Goal: Task Accomplishment & Management: Use online tool/utility

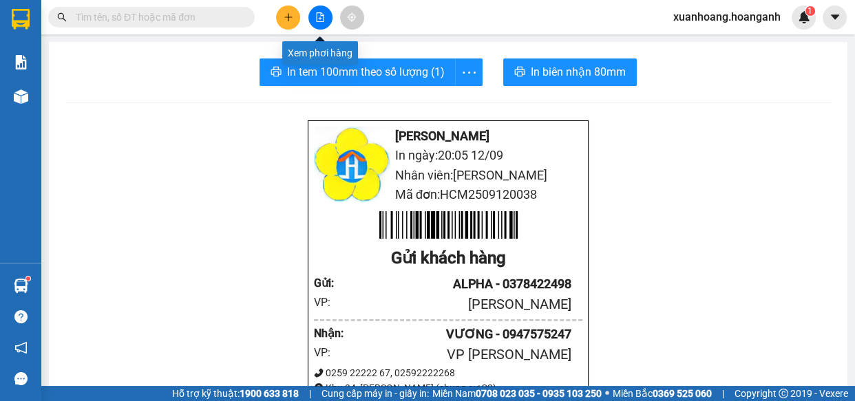
click at [325, 14] on button at bounding box center [320, 18] width 24 height 24
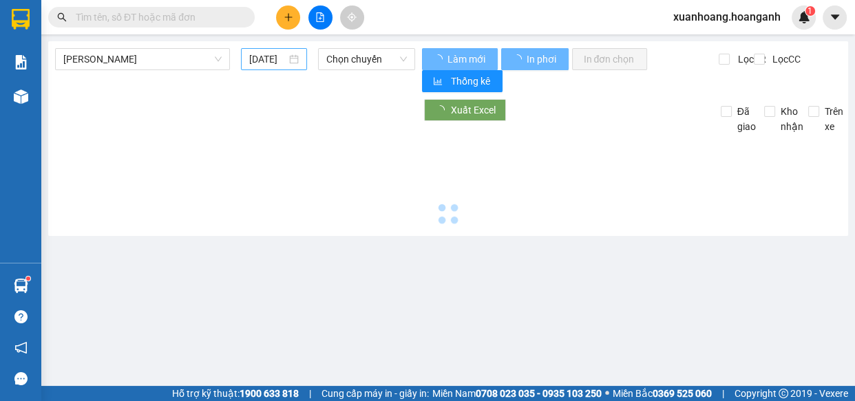
type input "[DATE]"
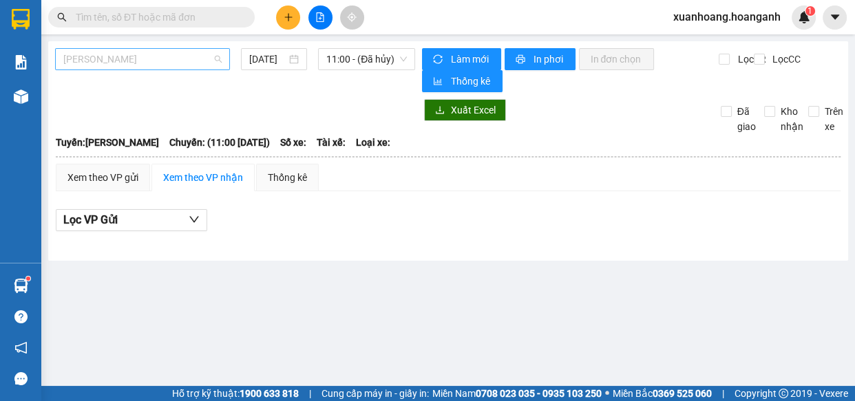
click at [195, 59] on span "[PERSON_NAME]" at bounding box center [142, 59] width 158 height 21
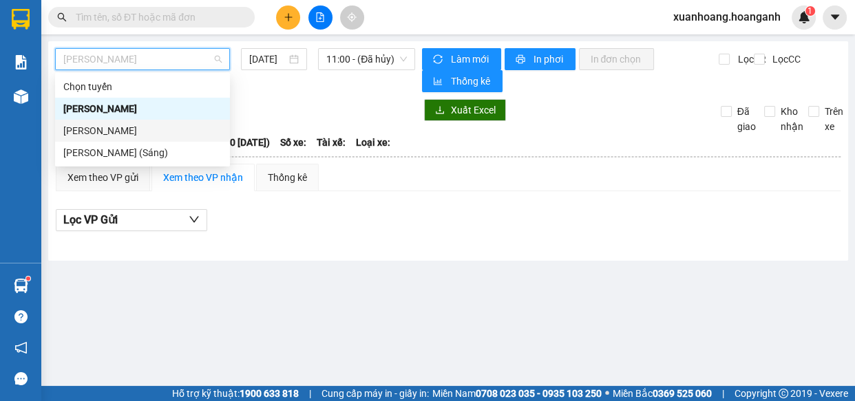
click at [152, 128] on div "[PERSON_NAME]" at bounding box center [142, 130] width 158 height 15
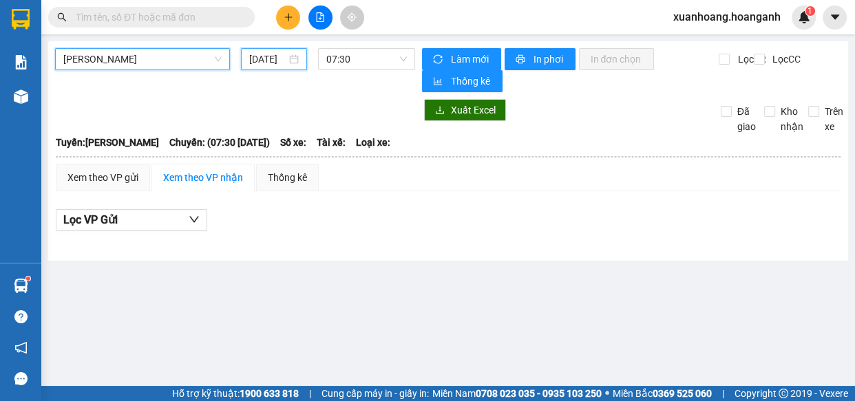
click at [270, 53] on input "[DATE]" at bounding box center [267, 59] width 37 height 15
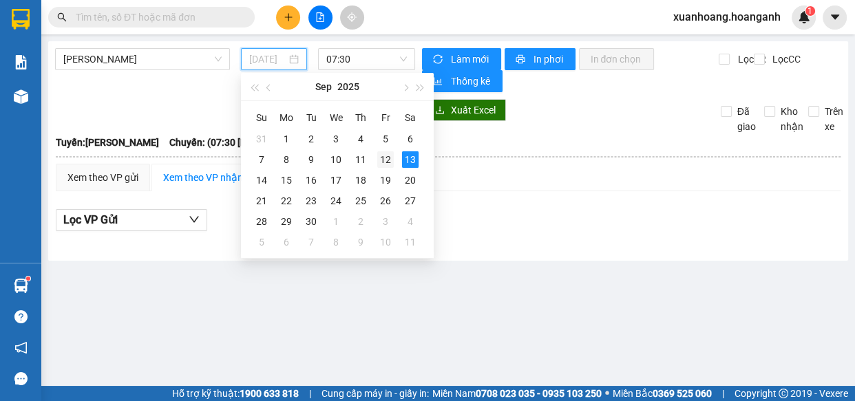
click at [392, 162] on div "12" at bounding box center [385, 159] width 17 height 17
type input "[DATE]"
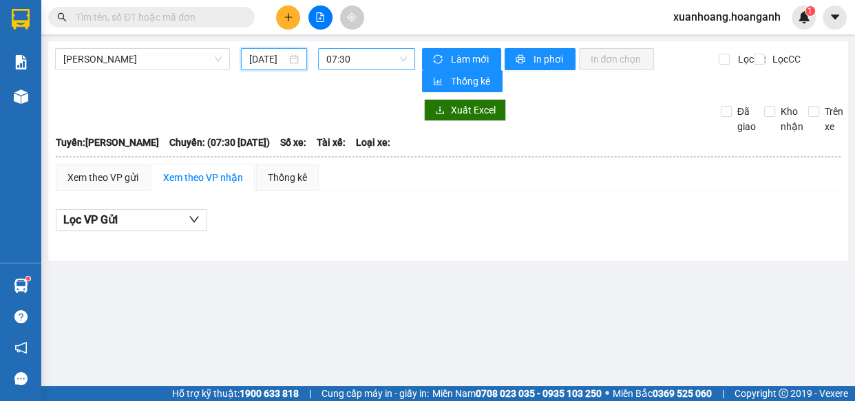
click at [378, 67] on span "07:30" at bounding box center [366, 59] width 81 height 21
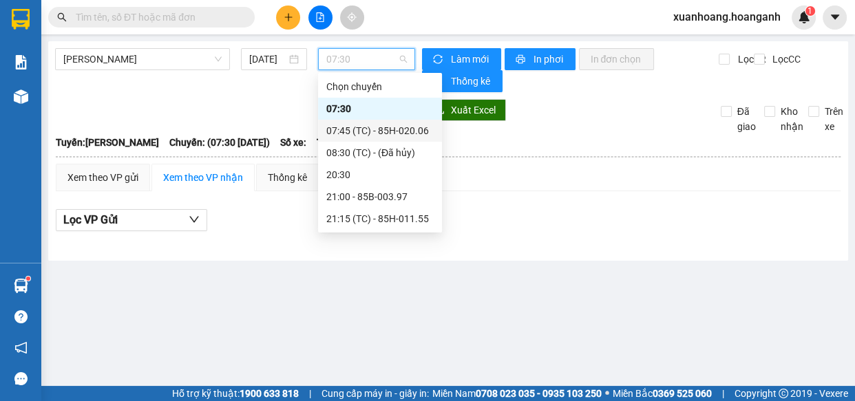
click at [398, 130] on div "07:45 (TC) - 85H-020.06" at bounding box center [379, 130] width 107 height 15
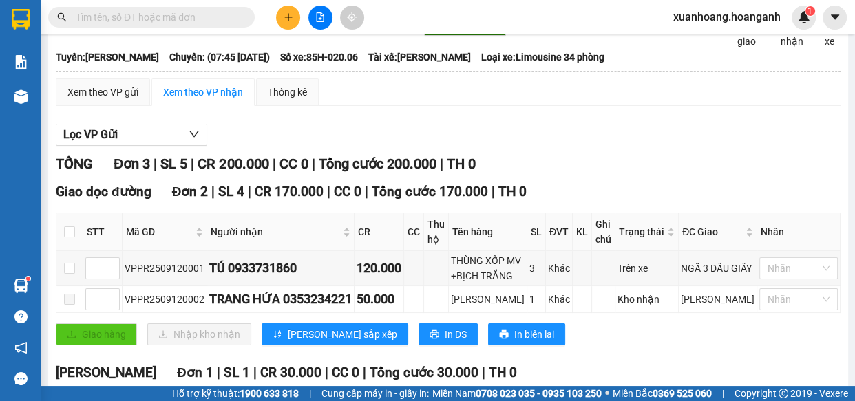
scroll to position [151, 0]
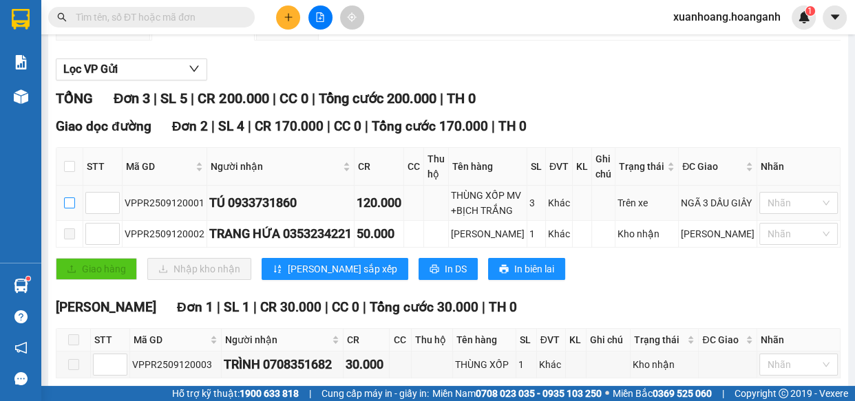
click at [74, 205] on input "checkbox" at bounding box center [69, 202] width 11 height 11
checkbox input "true"
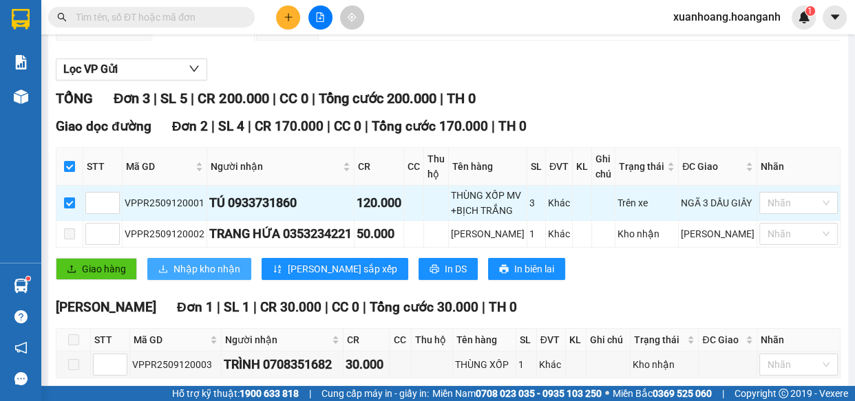
click at [218, 273] on span "Nhập kho nhận" at bounding box center [206, 268] width 67 height 15
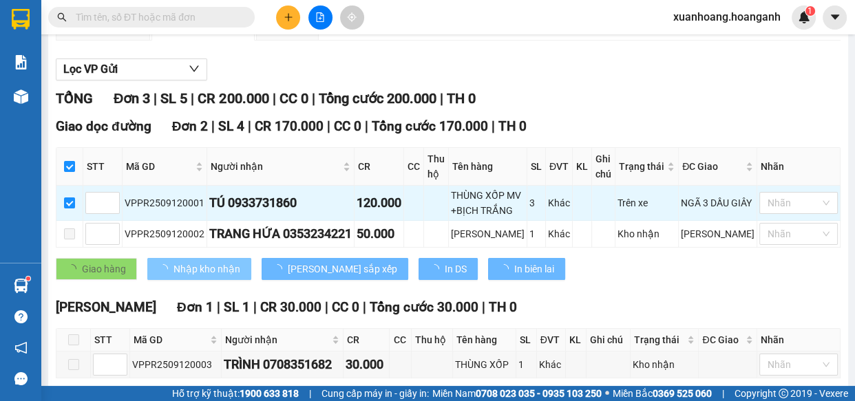
checkbox input "false"
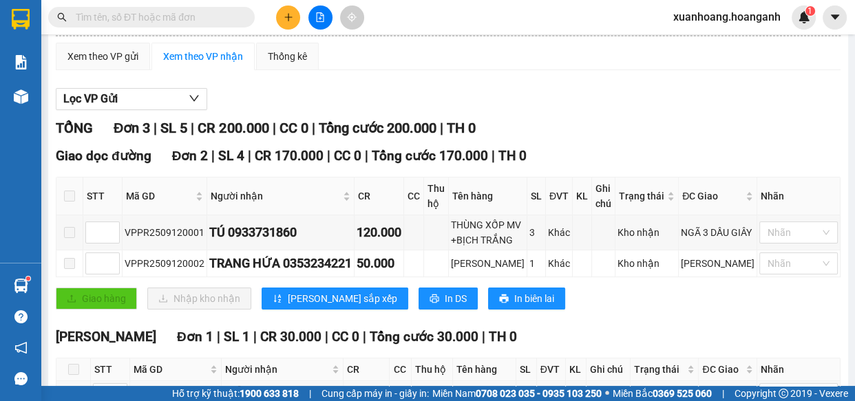
scroll to position [0, 0]
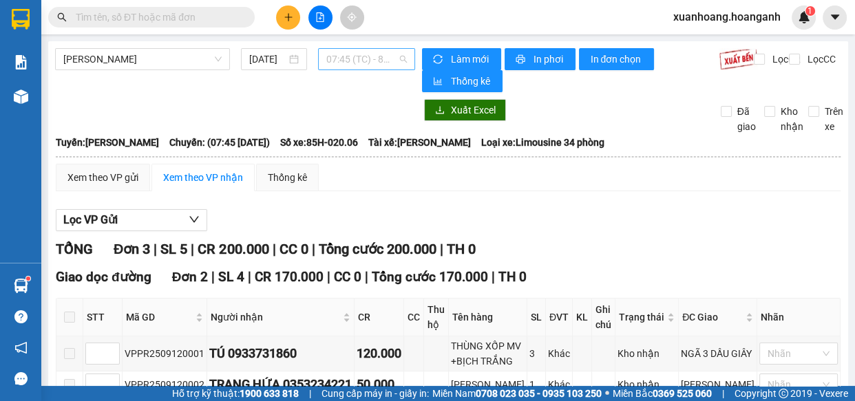
click at [373, 57] on span "07:45 (TC) - 85H-020.06" at bounding box center [366, 59] width 81 height 21
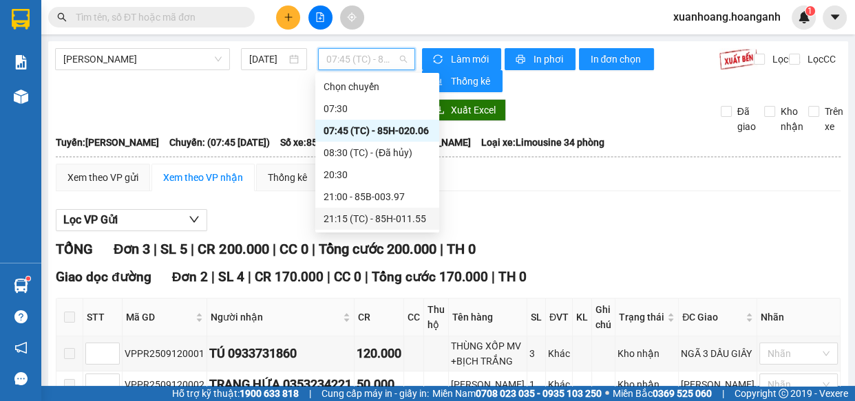
click at [426, 222] on div "21:15 (TC) - 85H-011.55" at bounding box center [376, 218] width 107 height 15
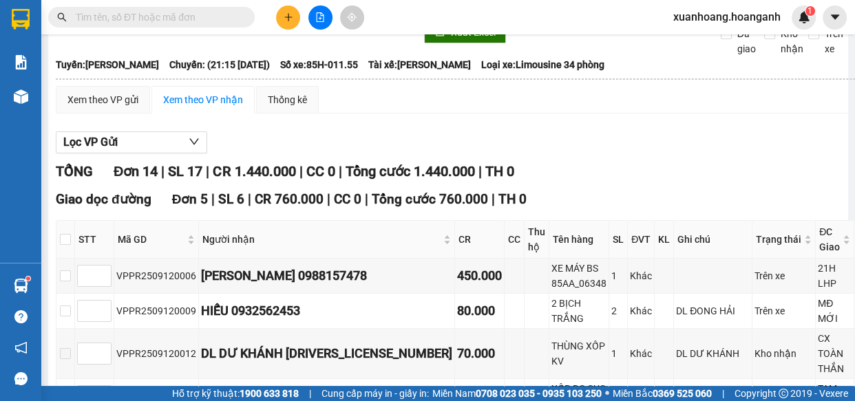
scroll to position [171, 0]
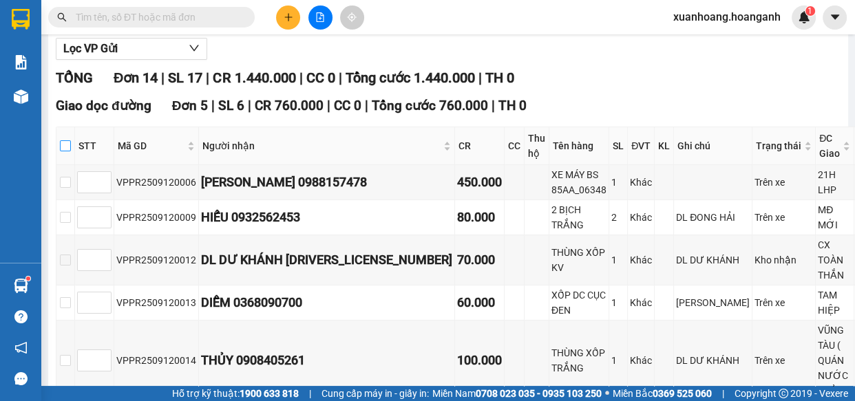
click at [65, 145] on input "checkbox" at bounding box center [65, 145] width 11 height 11
checkbox input "true"
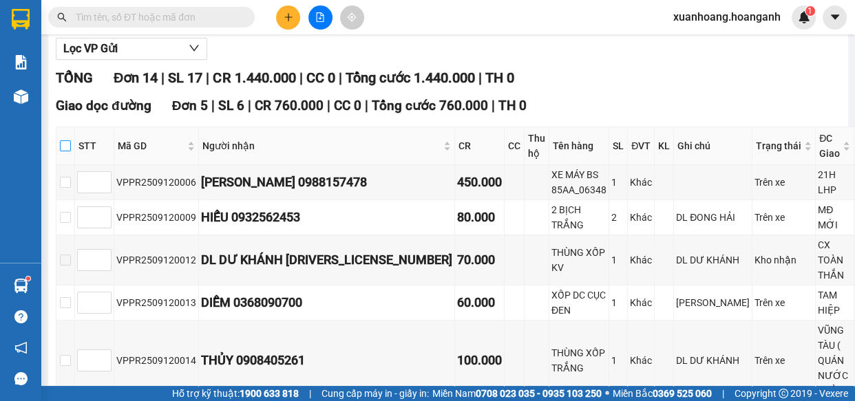
checkbox input "true"
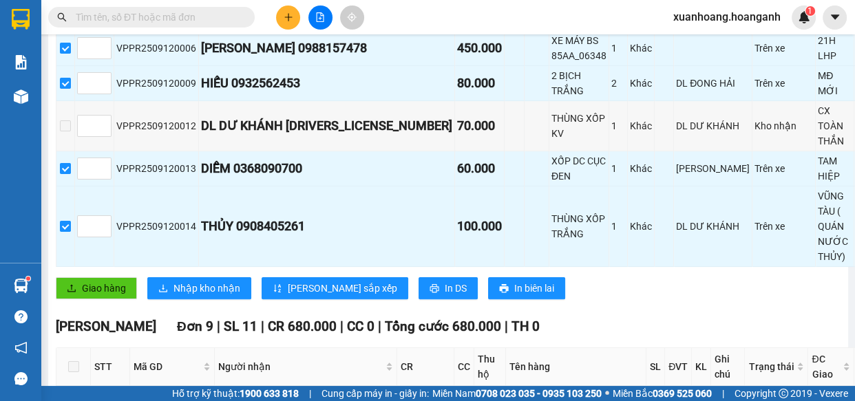
scroll to position [325, 0]
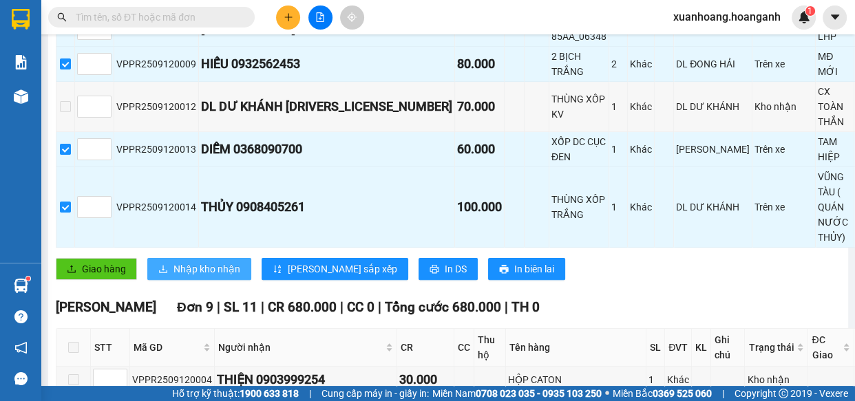
click at [213, 277] on span "Nhập kho nhận" at bounding box center [206, 268] width 67 height 15
checkbox input "false"
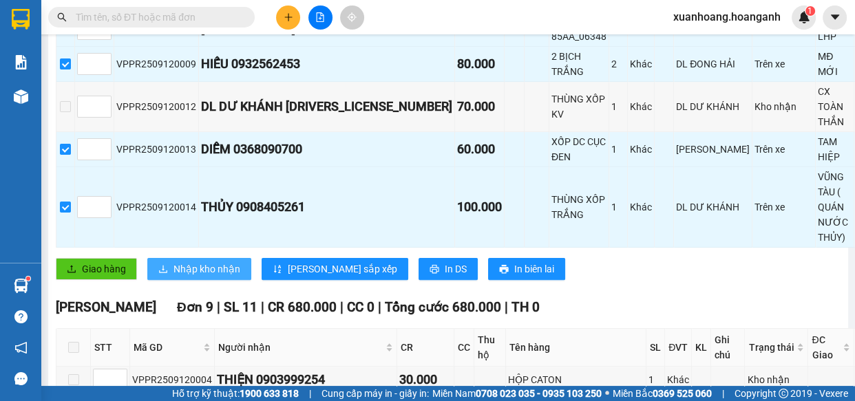
checkbox input "false"
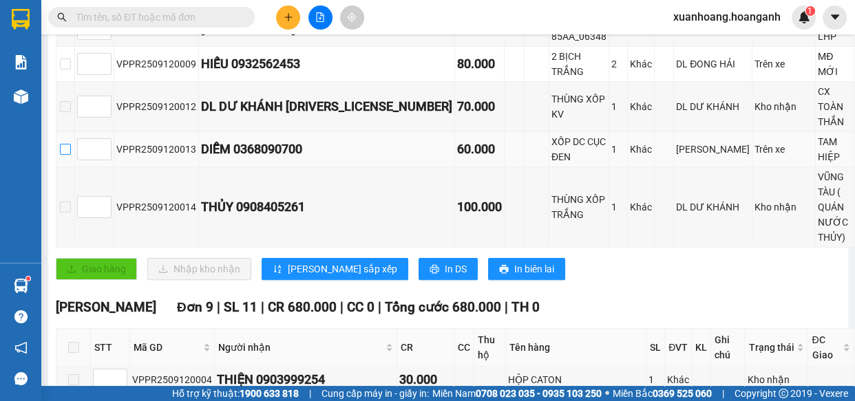
click at [68, 155] on input "checkbox" at bounding box center [65, 149] width 11 height 11
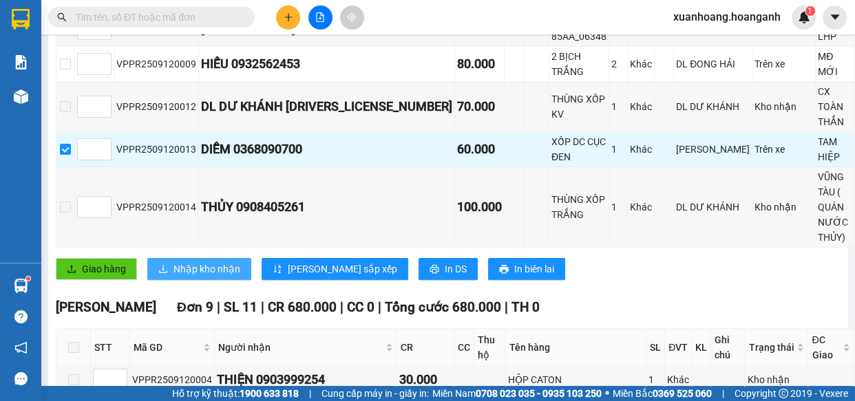
click at [229, 277] on span "Nhập kho nhận" at bounding box center [206, 268] width 67 height 15
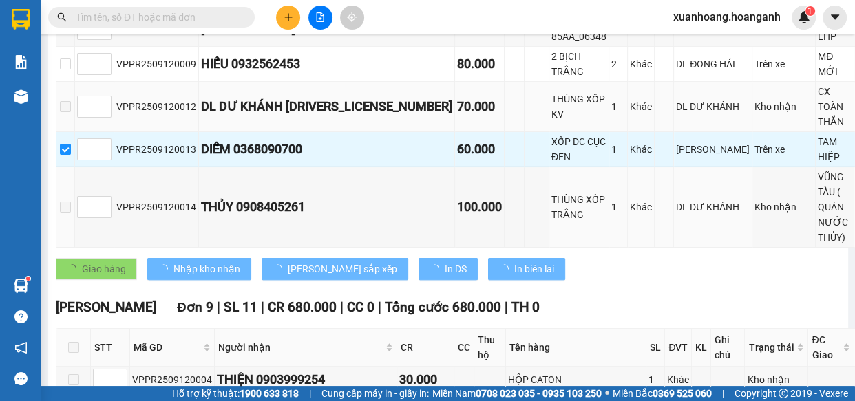
checkbox input "false"
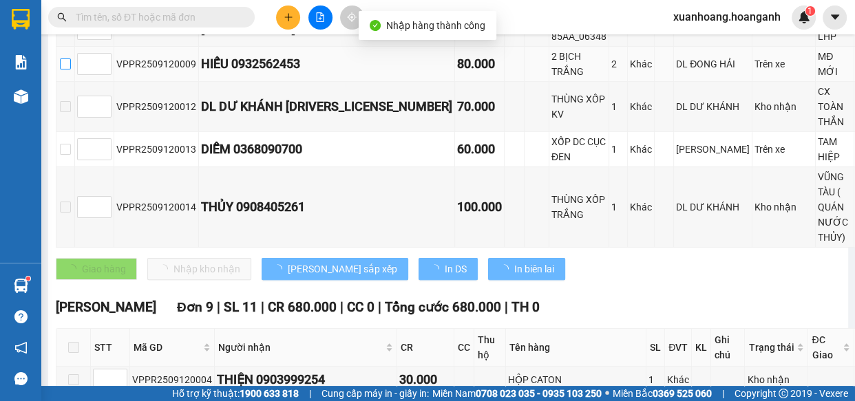
click at [64, 68] on input "checkbox" at bounding box center [65, 63] width 11 height 11
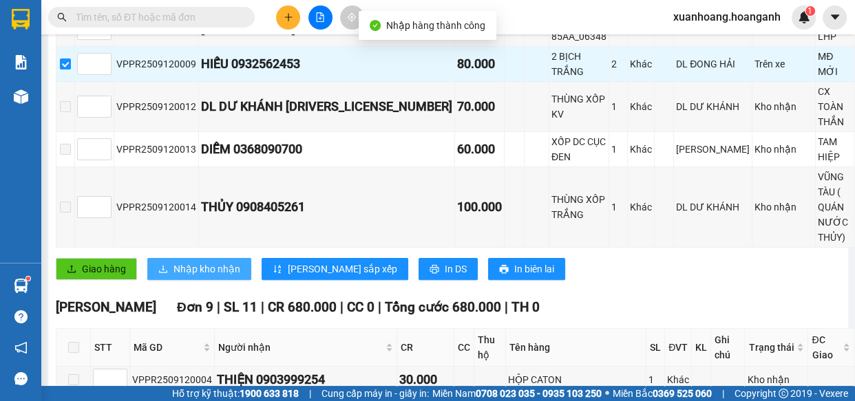
click at [200, 277] on span "Nhập kho nhận" at bounding box center [206, 268] width 67 height 15
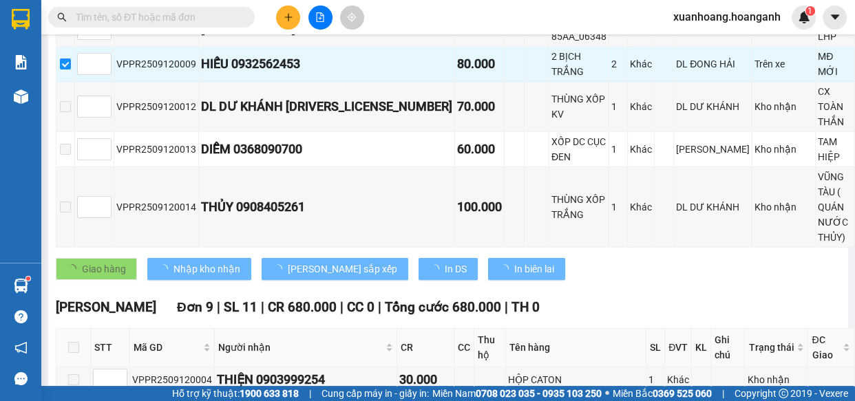
checkbox input "false"
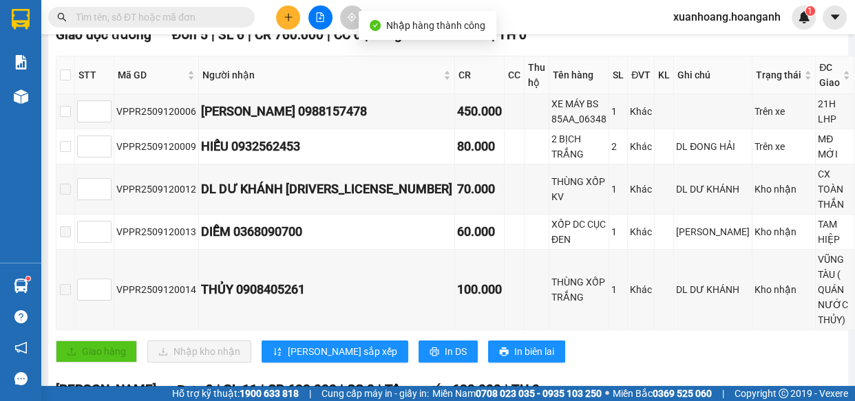
scroll to position [151, 0]
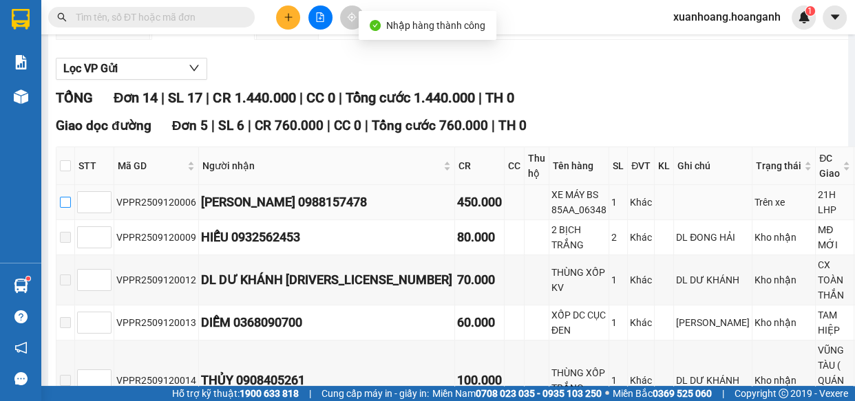
click at [65, 202] on input "checkbox" at bounding box center [65, 202] width 11 height 11
checkbox input "true"
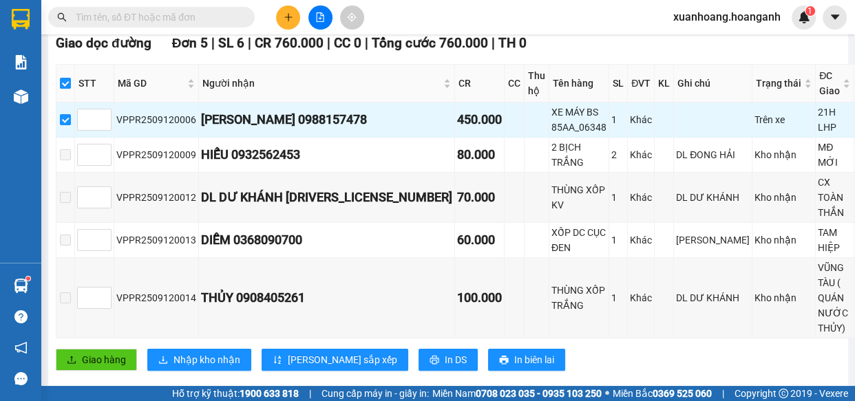
scroll to position [343, 0]
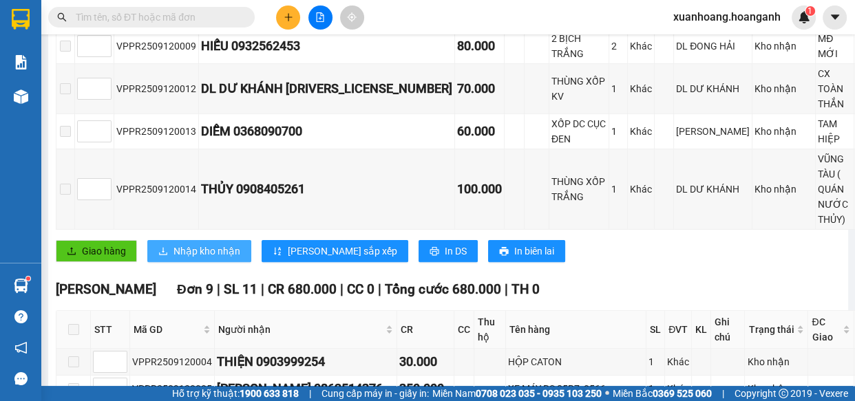
click at [225, 259] on span "Nhập kho nhận" at bounding box center [206, 251] width 67 height 15
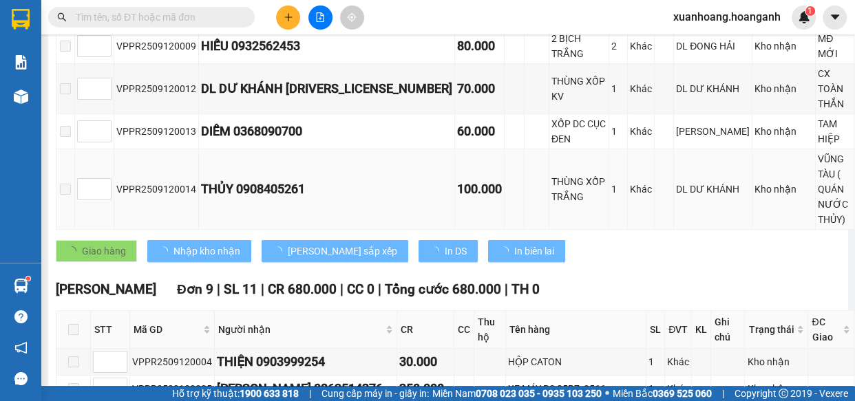
checkbox input "false"
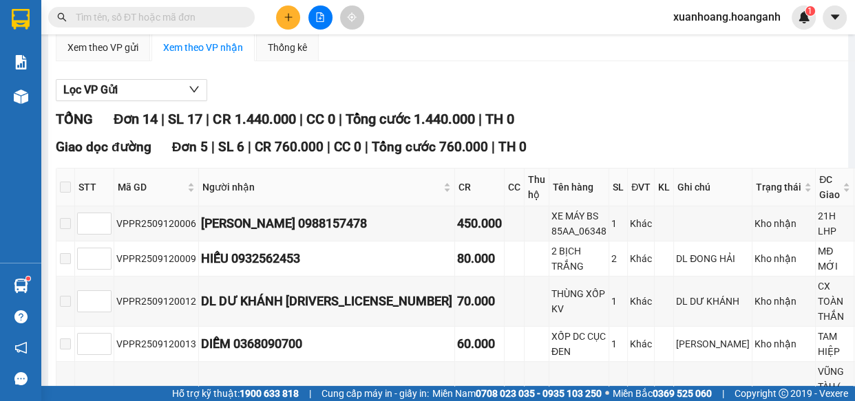
scroll to position [0, 0]
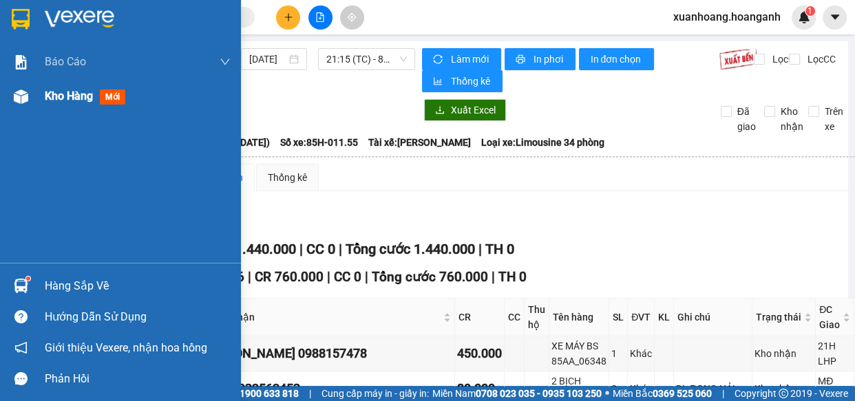
click at [56, 98] on span "Kho hàng" at bounding box center [69, 95] width 48 height 13
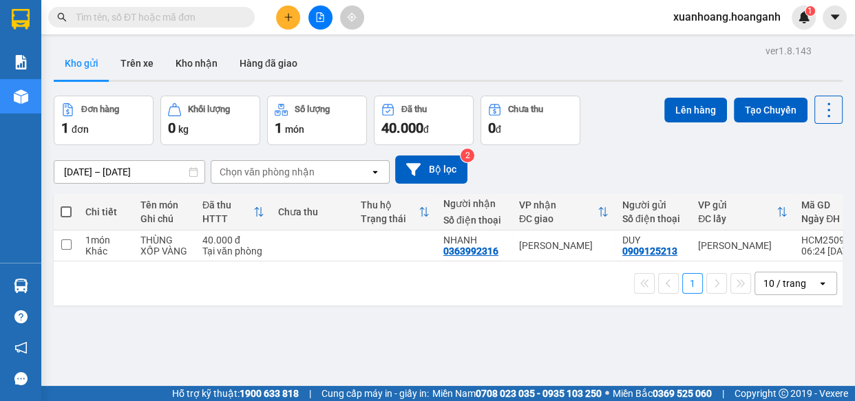
click at [704, 16] on span "xuanhoang.hoanganh" at bounding box center [726, 16] width 129 height 17
click at [701, 43] on span "Đăng xuất" at bounding box center [733, 42] width 100 height 15
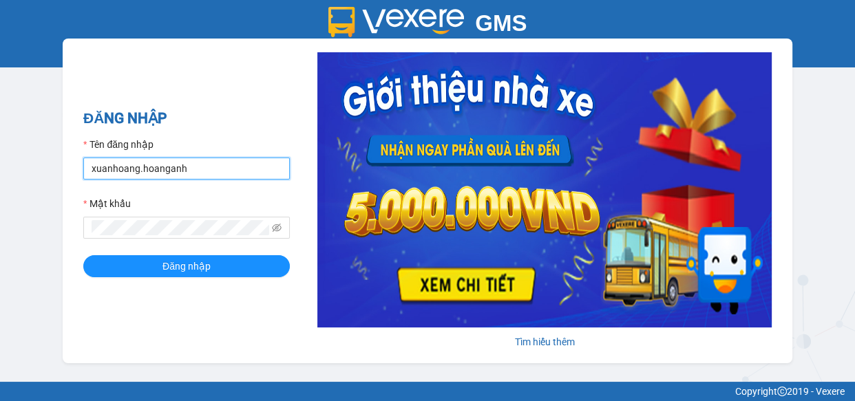
click at [216, 162] on input "xuanhoang.hoanganh" at bounding box center [186, 169] width 206 height 22
type input "maikhanh.hoanganh"
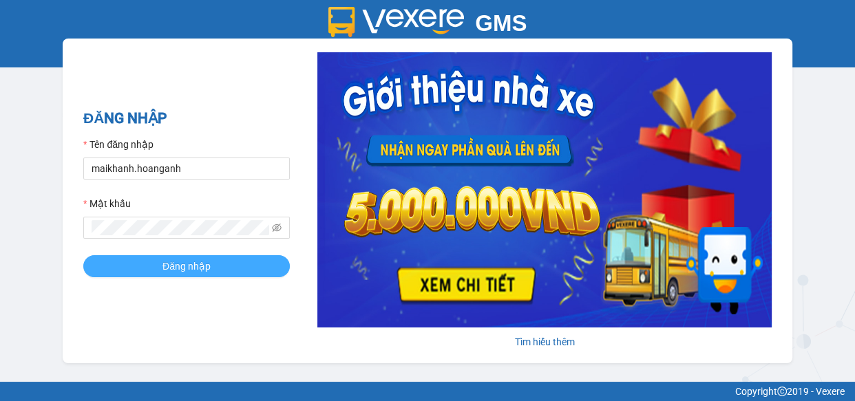
click at [215, 263] on button "Đăng nhập" at bounding box center [186, 266] width 206 height 22
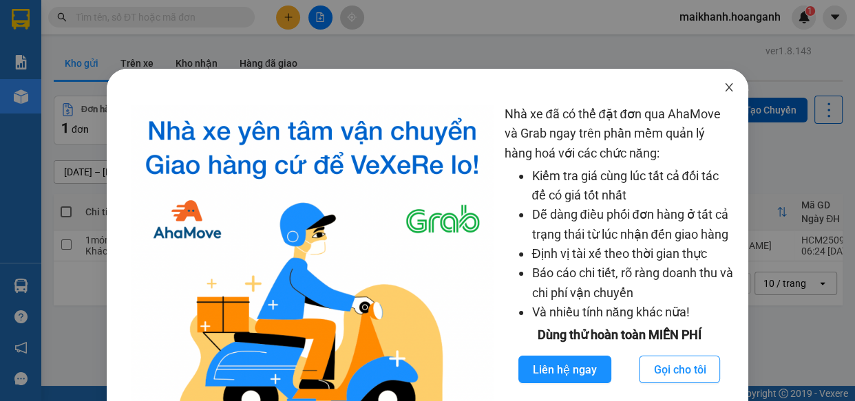
click at [723, 89] on icon "close" at bounding box center [728, 87] width 11 height 11
